Goal: Check status

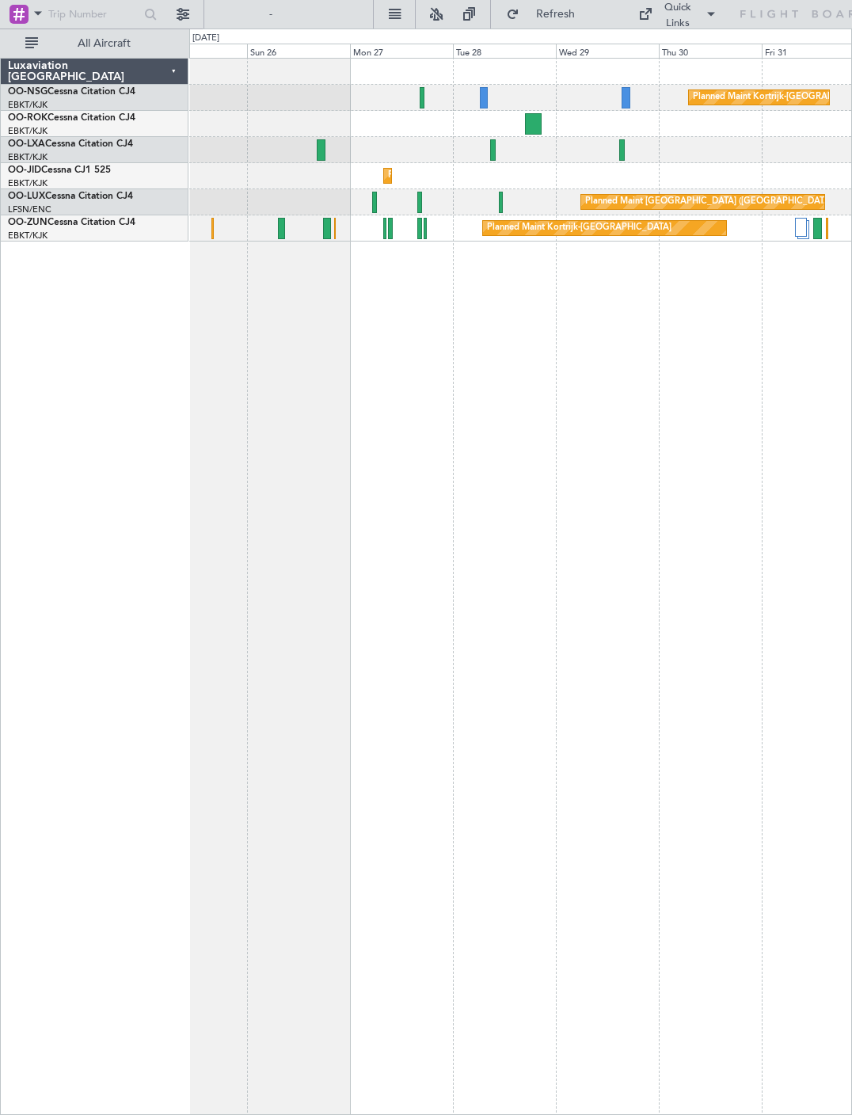
click at [496, 154] on div at bounding box center [493, 149] width 6 height 21
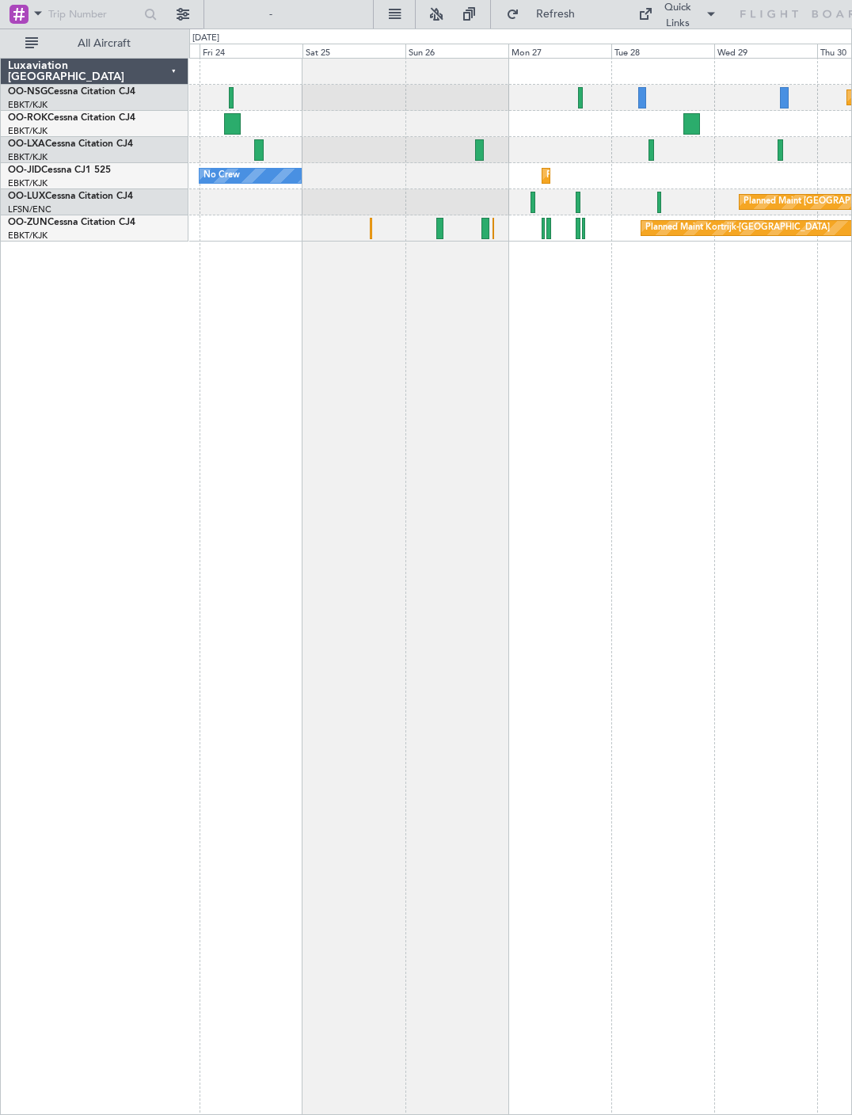
click at [447, 219] on div "Planned Maint Kortrijk-[GEOGRAPHIC_DATA]" at bounding box center [520, 228] width 662 height 26
click at [440, 227] on div at bounding box center [439, 228] width 7 height 21
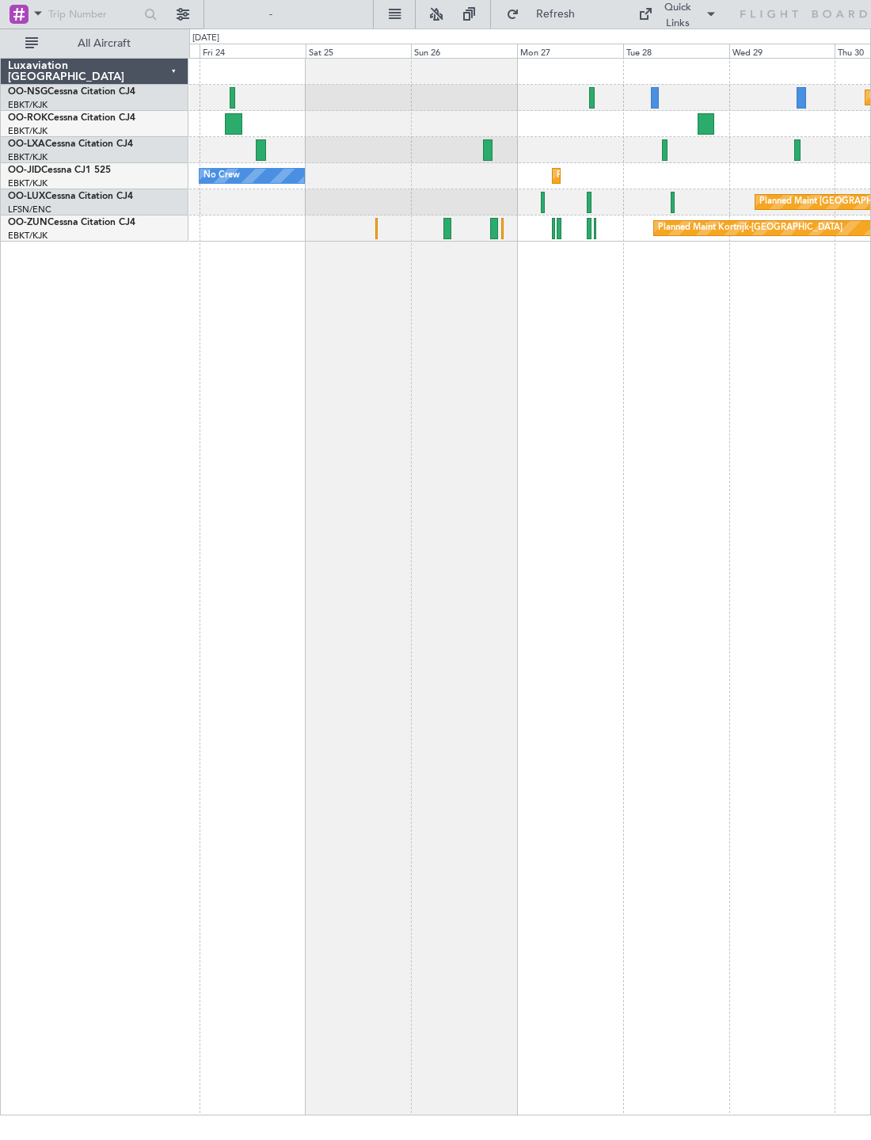
click at [480, 225] on div "Planned Maint Kortrijk-[GEOGRAPHIC_DATA]" at bounding box center [529, 228] width 681 height 26
click at [494, 226] on div at bounding box center [494, 228] width 8 height 21
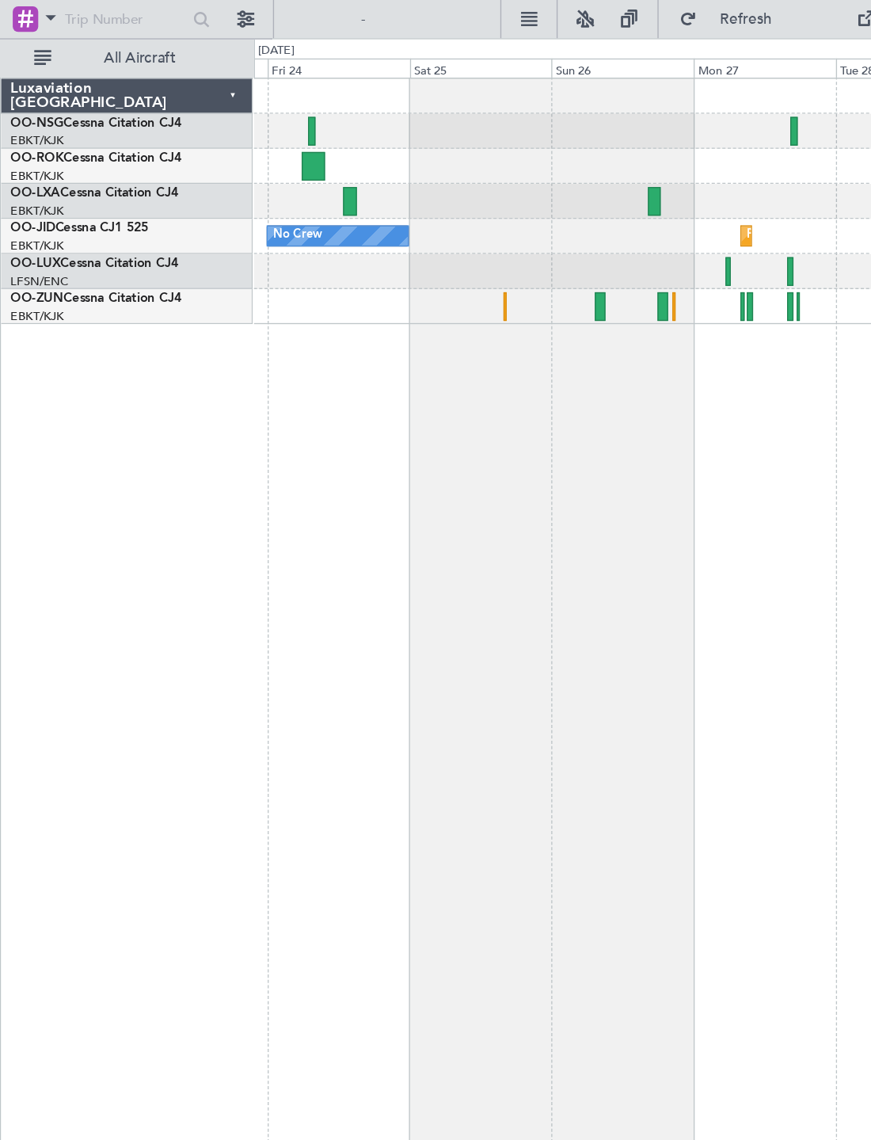
click at [378, 226] on div "Planned Maint Kortrijk-[GEOGRAPHIC_DATA]" at bounding box center [529, 228] width 681 height 26
click at [375, 234] on div at bounding box center [376, 228] width 2 height 21
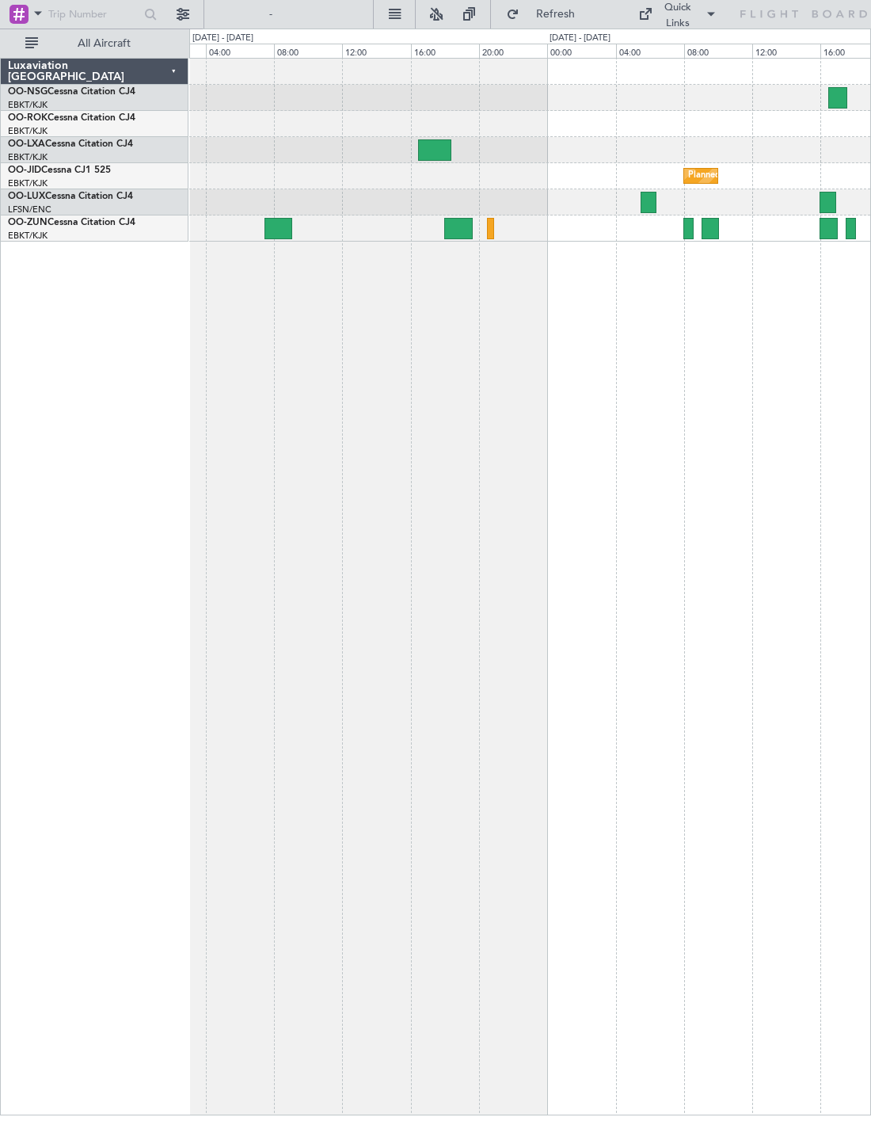
click at [483, 231] on div at bounding box center [529, 228] width 681 height 26
click at [491, 227] on div at bounding box center [490, 228] width 7 height 21
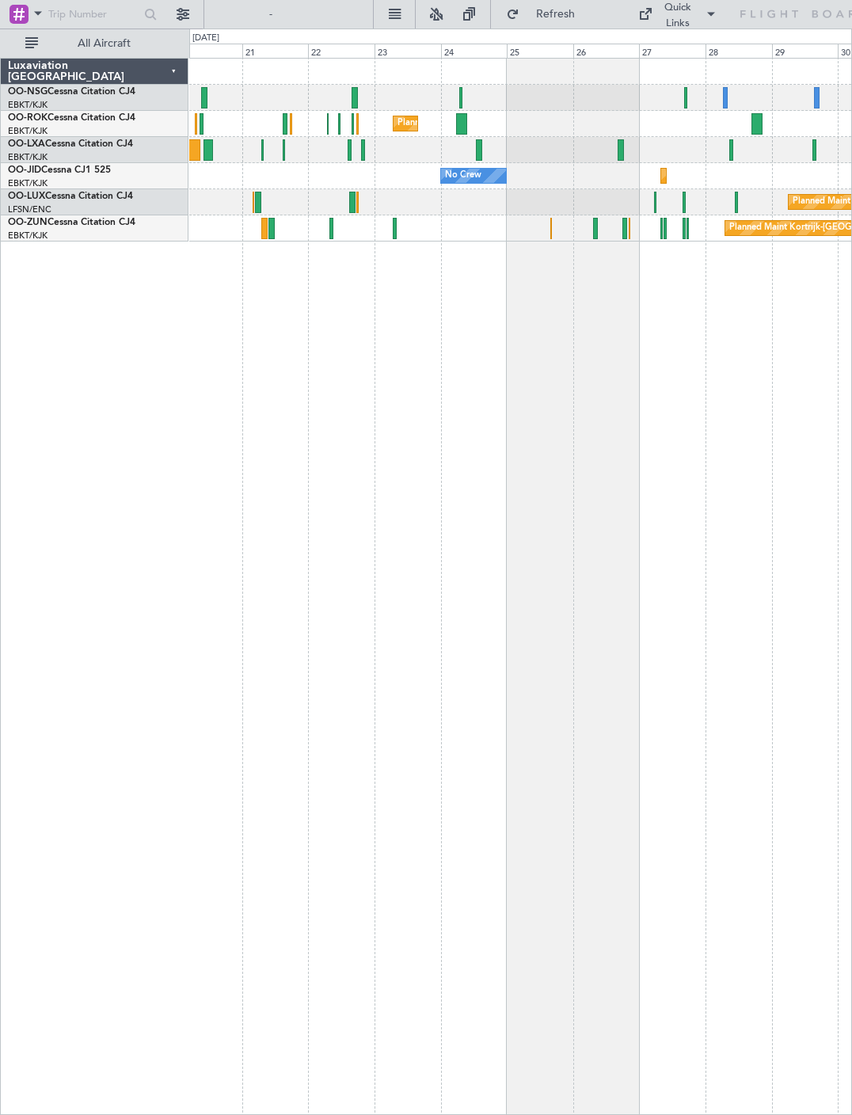
click at [482, 144] on div at bounding box center [479, 149] width 6 height 21
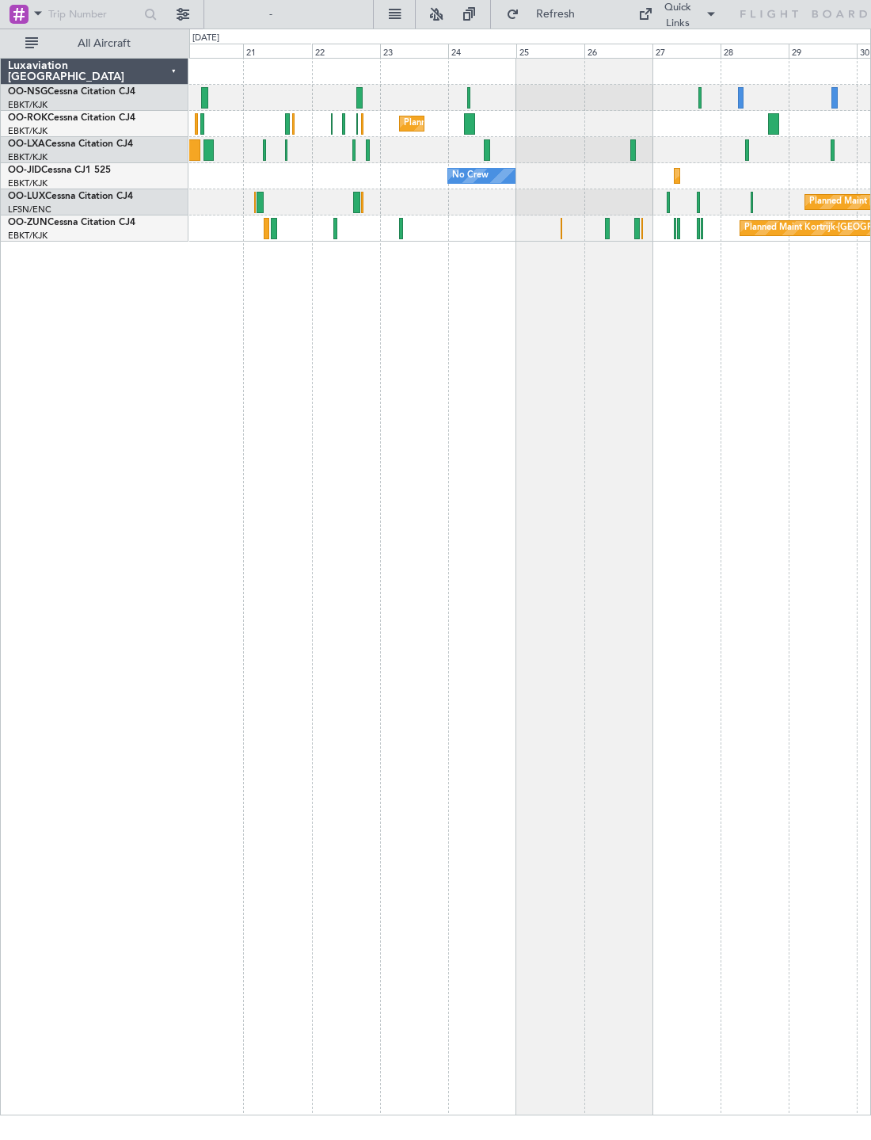
click at [471, 122] on div at bounding box center [469, 123] width 11 height 21
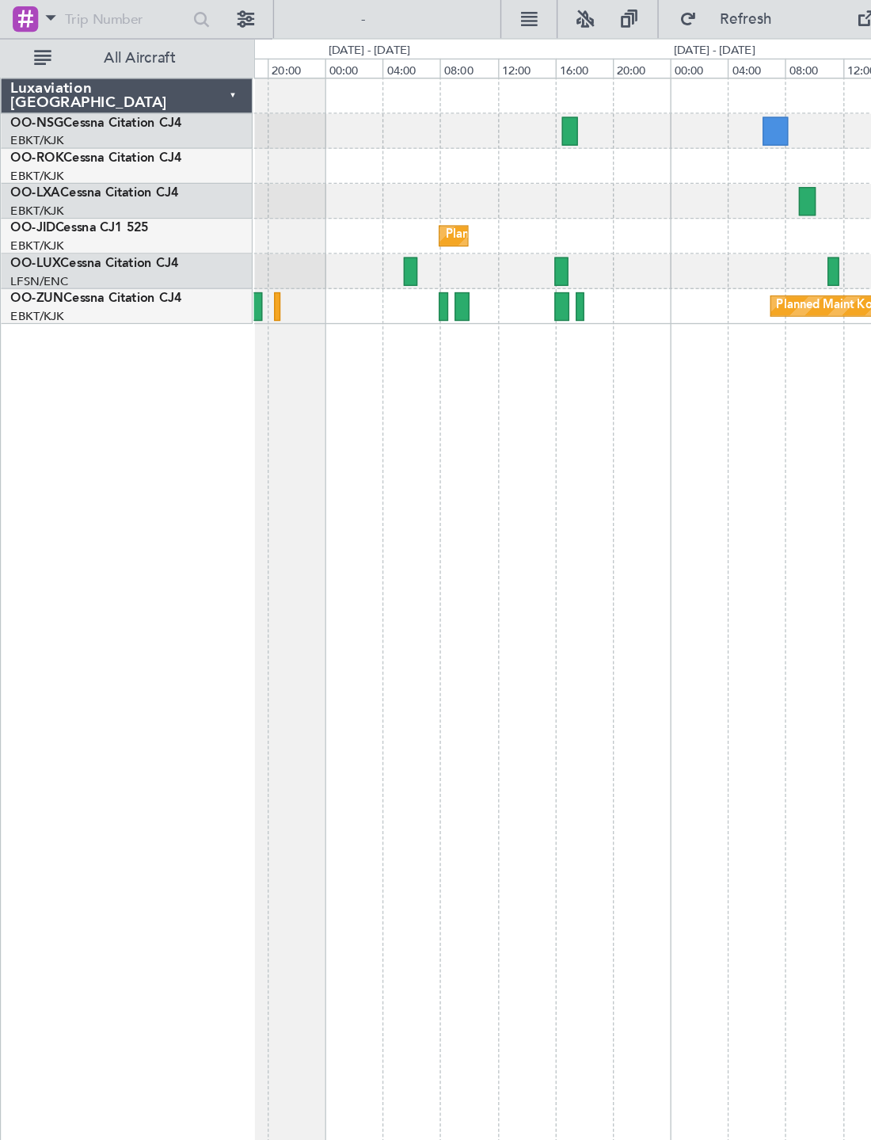
click at [333, 232] on div at bounding box center [330, 228] width 6 height 21
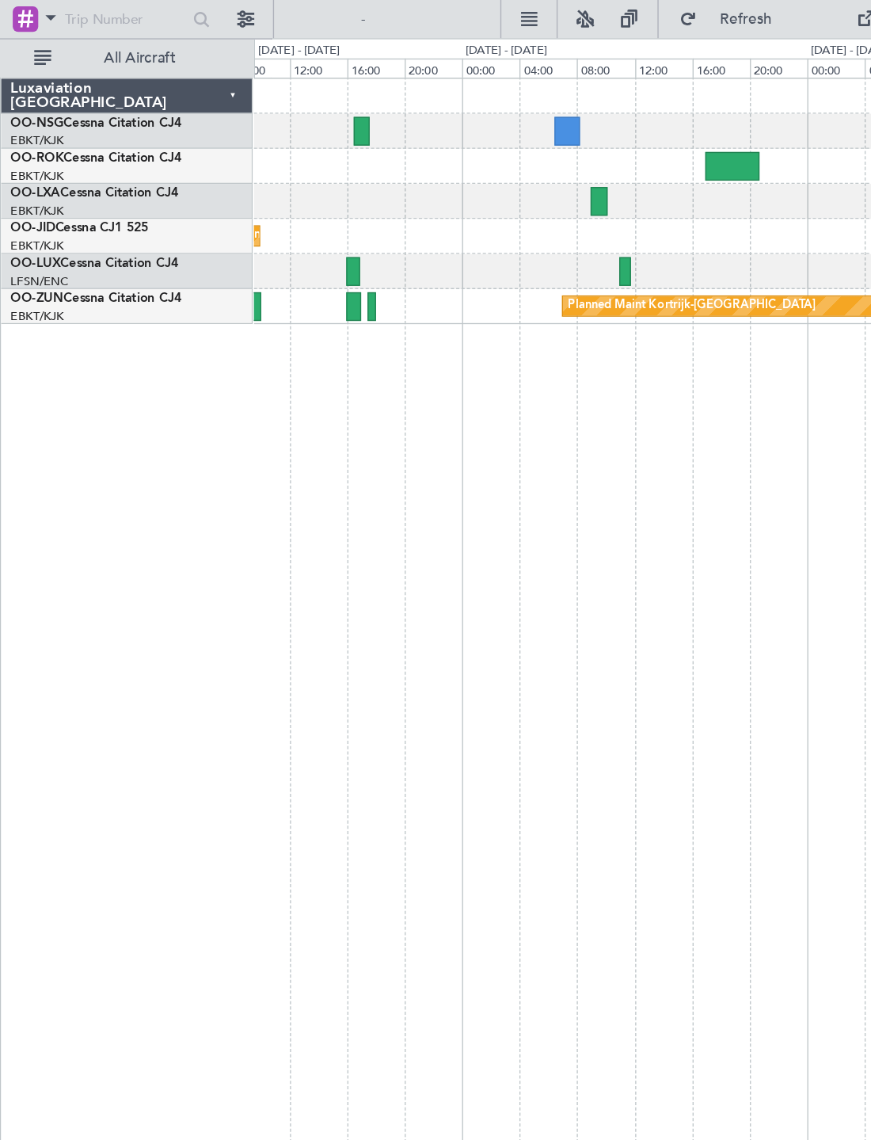
click at [451, 148] on div at bounding box center [446, 149] width 13 height 21
